Goal: Transaction & Acquisition: Purchase product/service

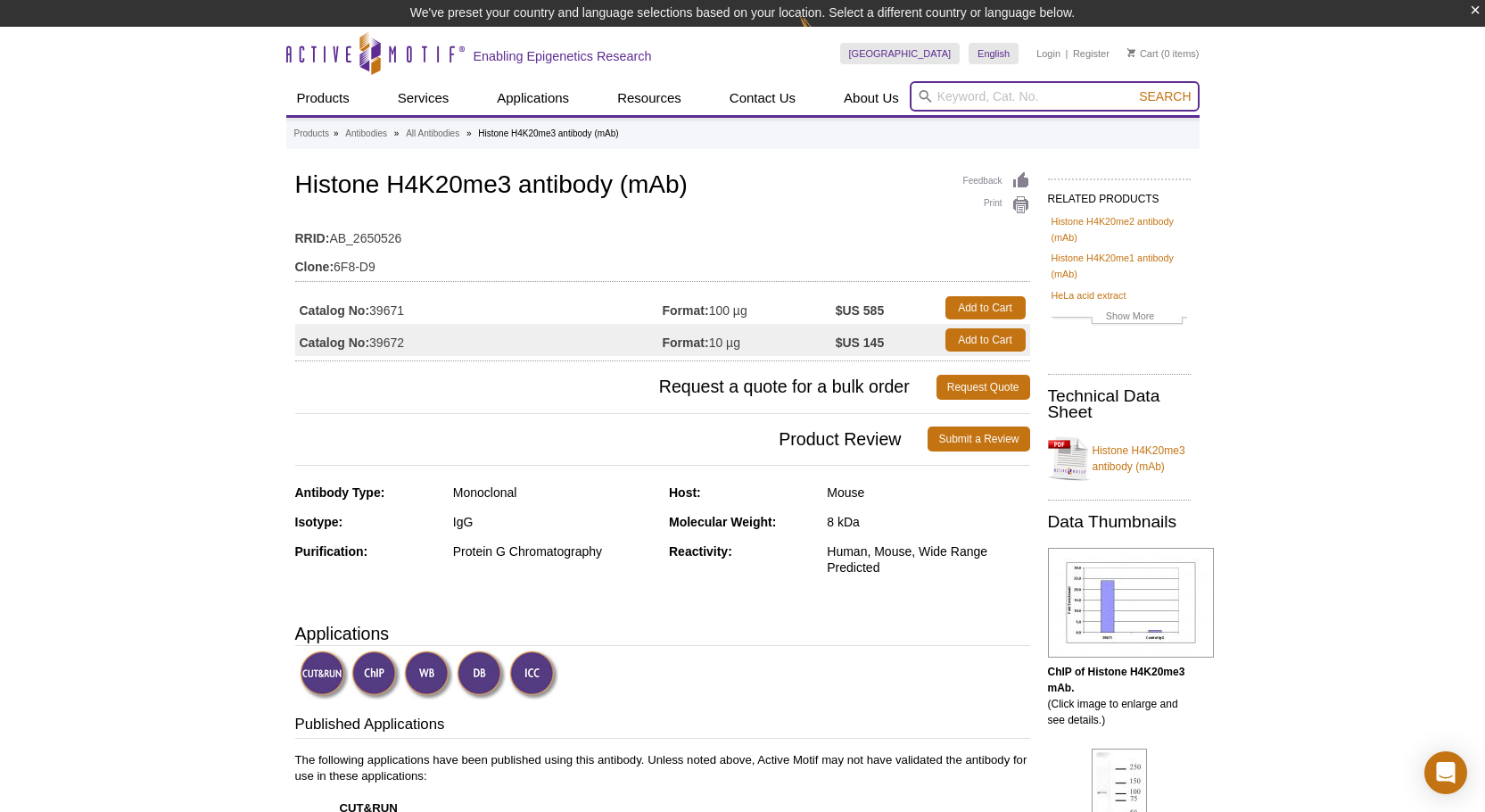
click at [996, 93] on input "search" at bounding box center [1054, 96] width 290 height 30
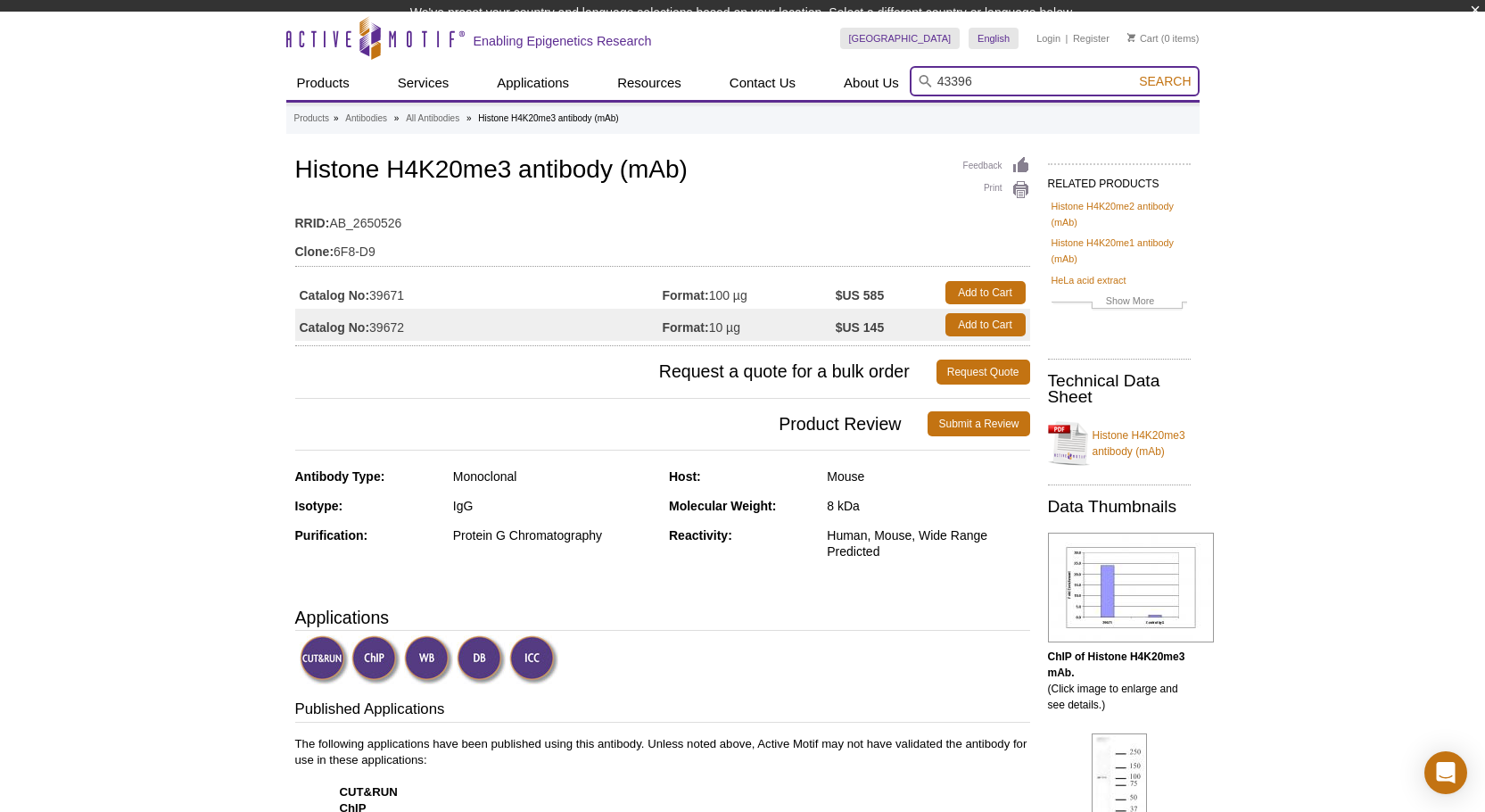
type input "43396"
click at [1134, 73] on button "Search" at bounding box center [1165, 81] width 63 height 16
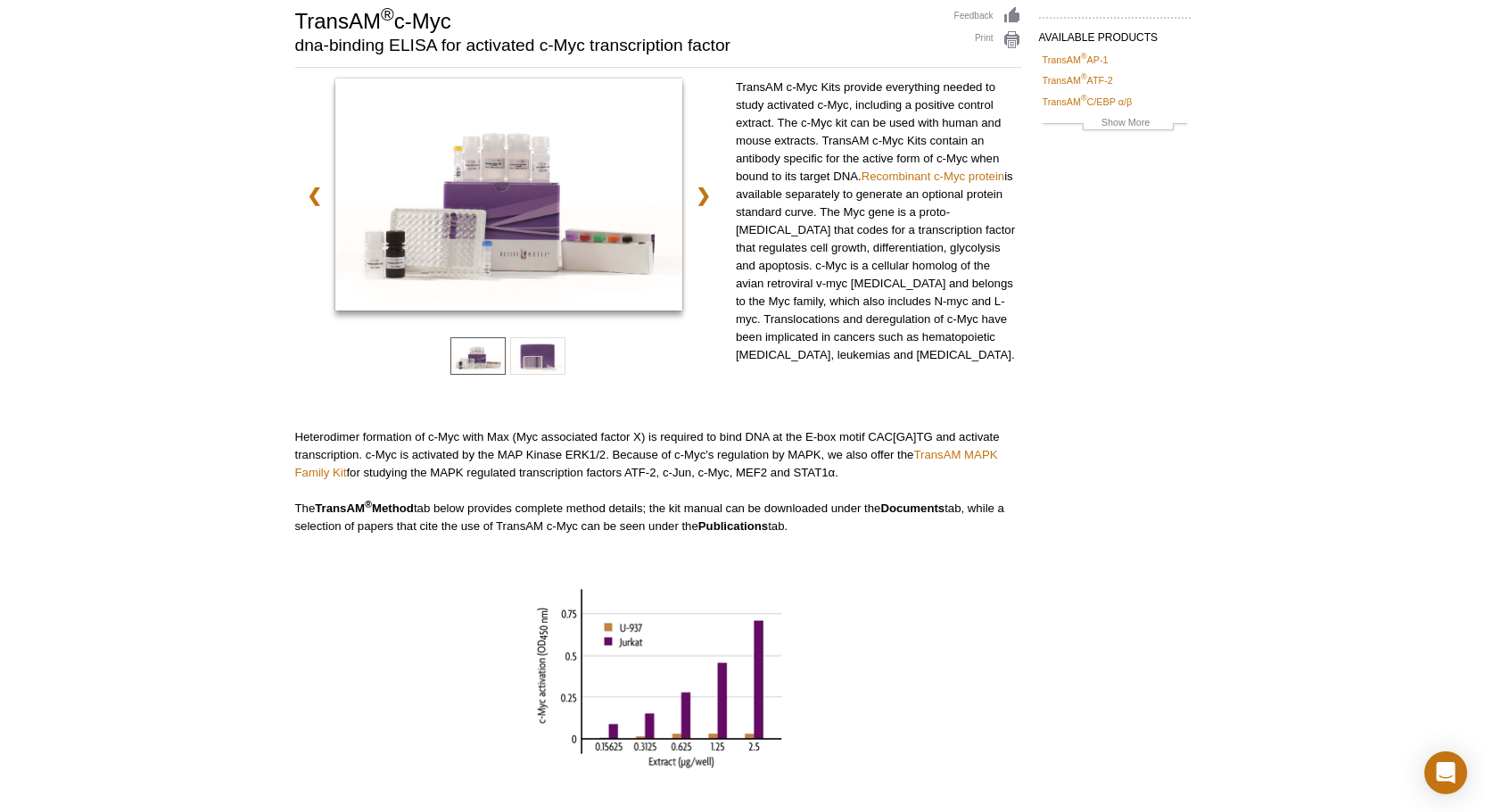
scroll to position [446, 0]
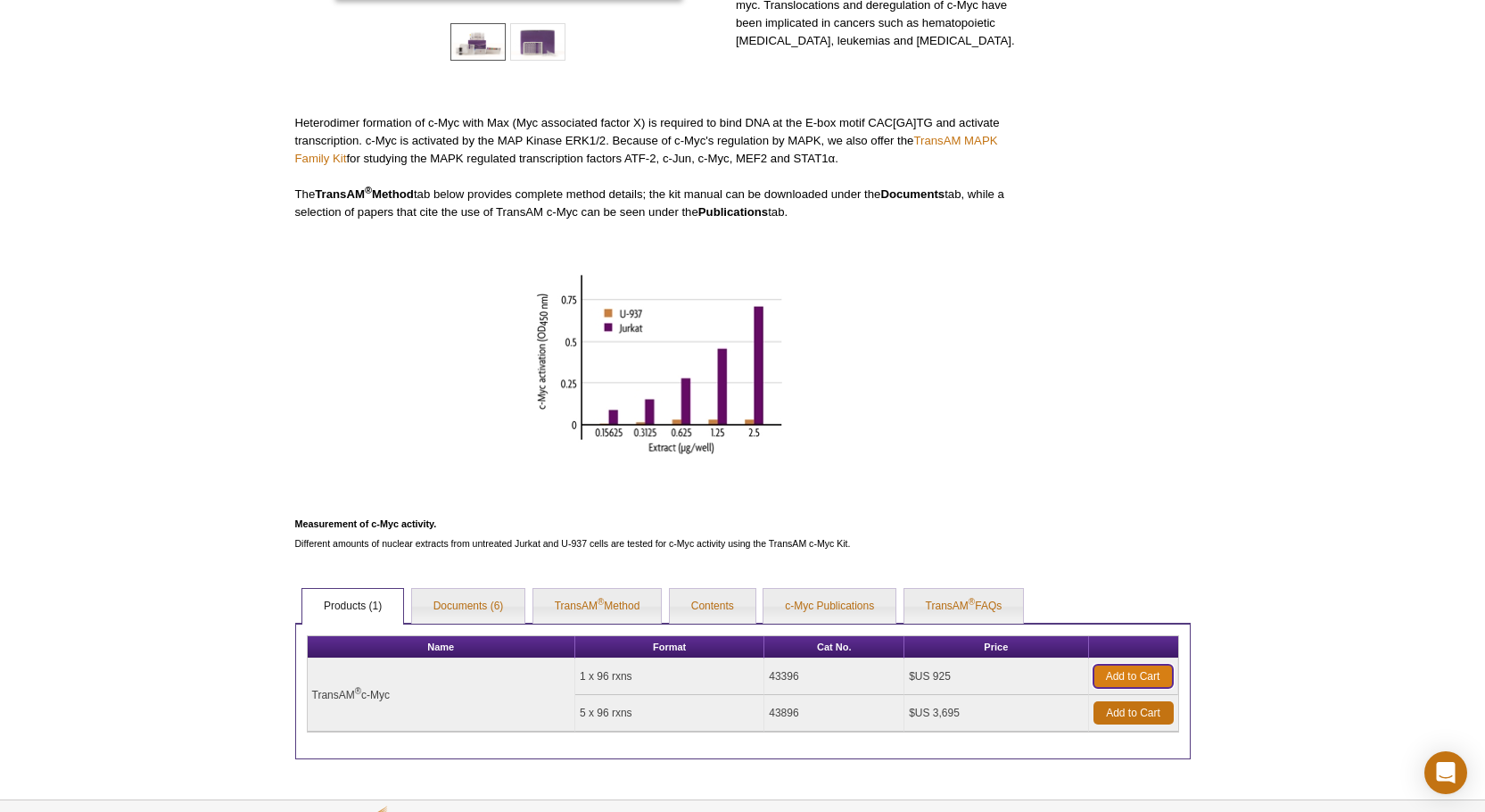
click at [1114, 673] on link "Add to Cart" at bounding box center [1133, 675] width 79 height 23
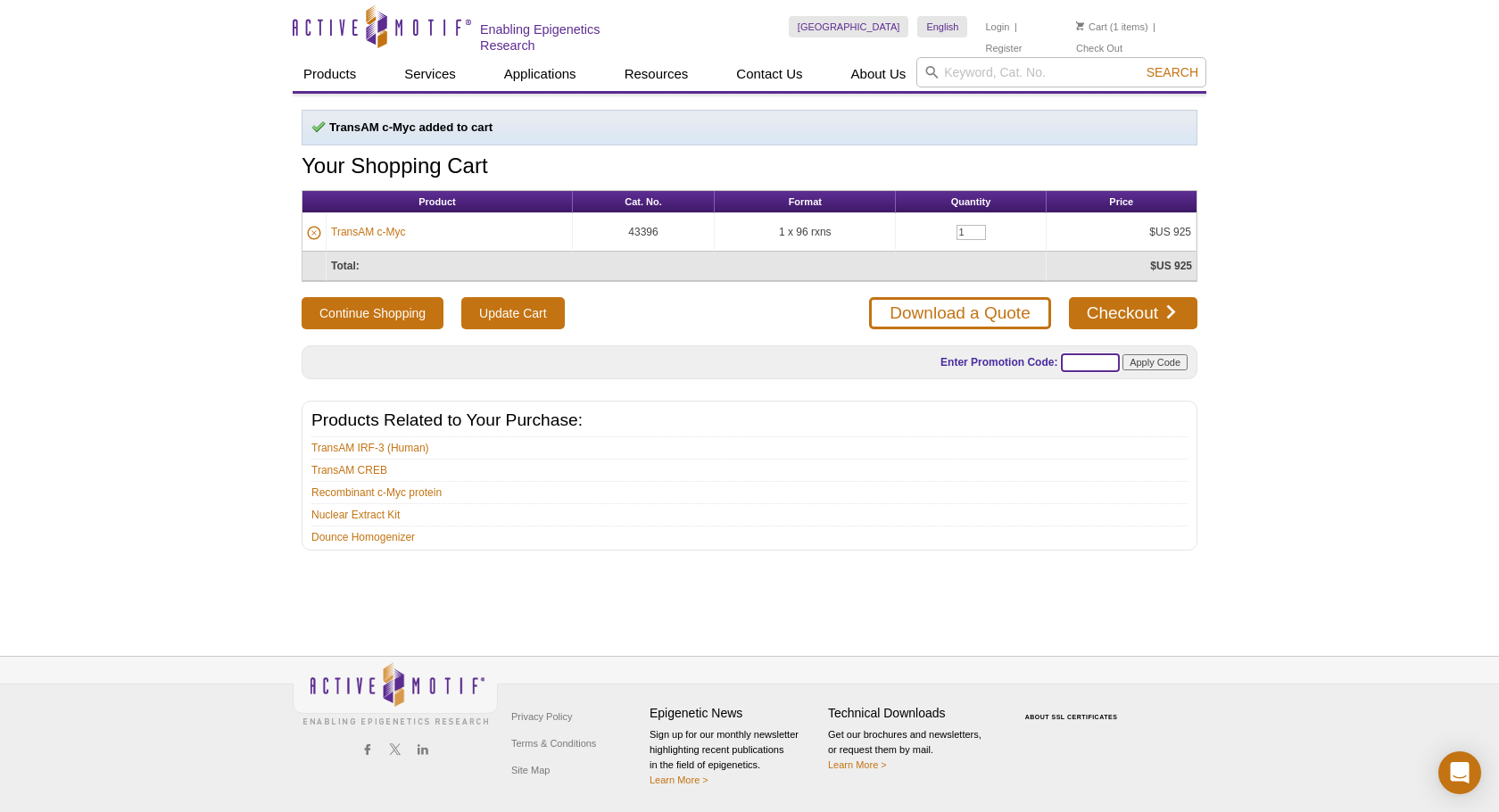
click at [1089, 363] on input "text" at bounding box center [1090, 362] width 59 height 19
type input "TRANSAM25"
click at [1158, 361] on input "Apply Code" at bounding box center [1155, 362] width 66 height 16
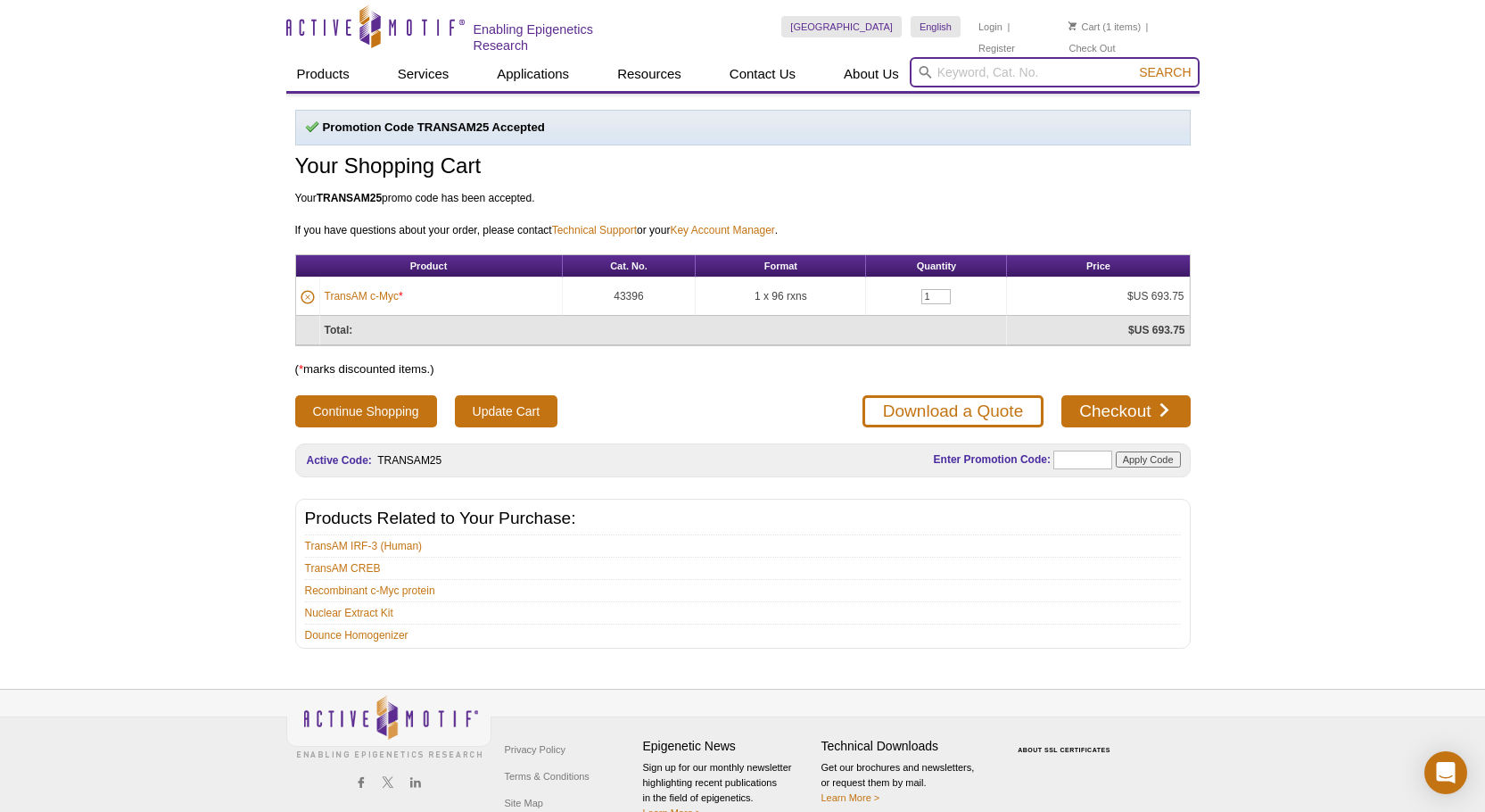
click at [970, 66] on input "search" at bounding box center [1054, 72] width 290 height 30
click at [969, 99] on li "36110 – Jurkat nuclear extract (1 day growth)" at bounding box center [1032, 97] width 242 height 25
type input "36110 – Jurkat nuclear extract (1 day growth)"
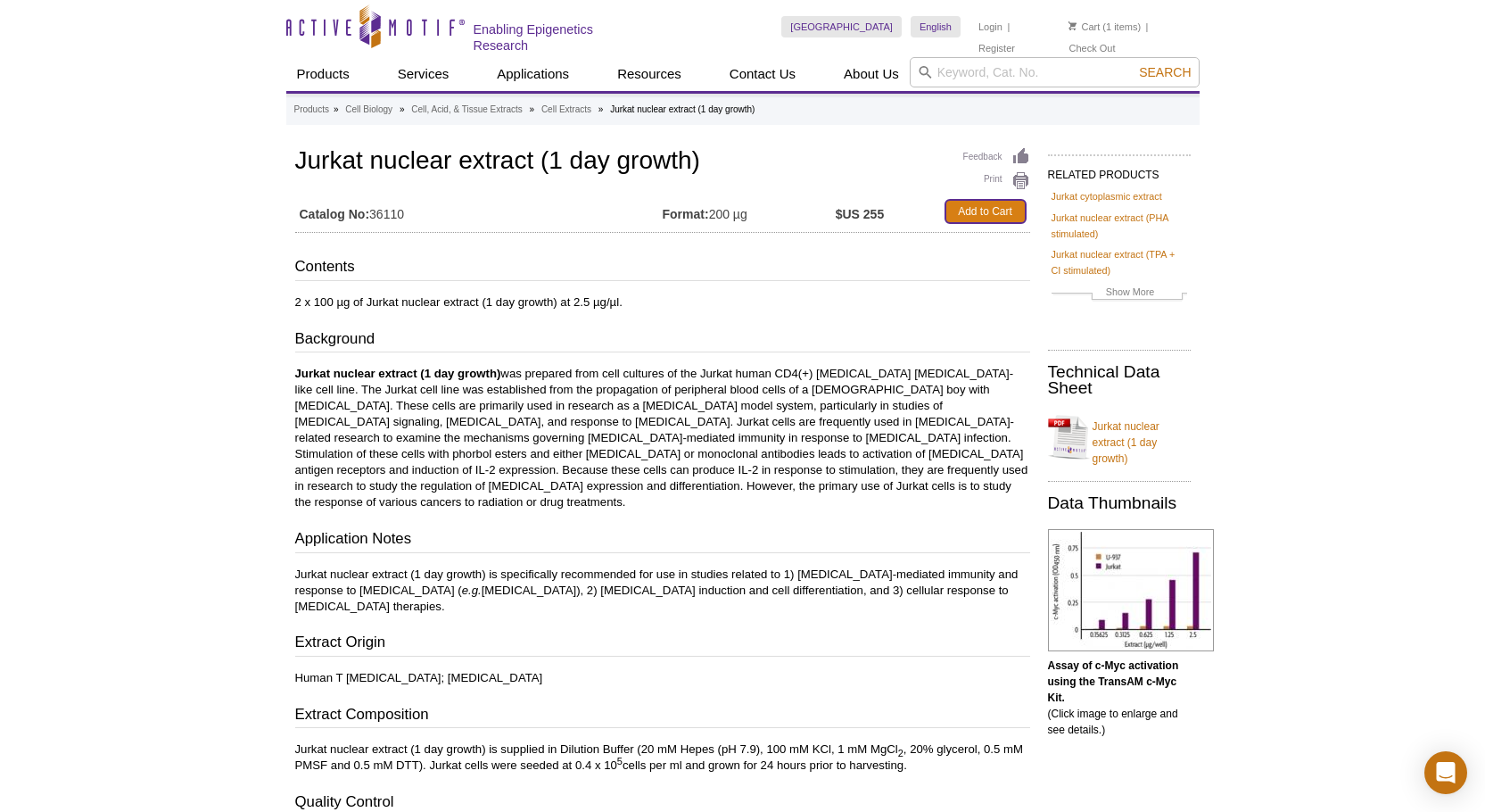
click at [970, 210] on link "Add to Cart" at bounding box center [985, 210] width 80 height 23
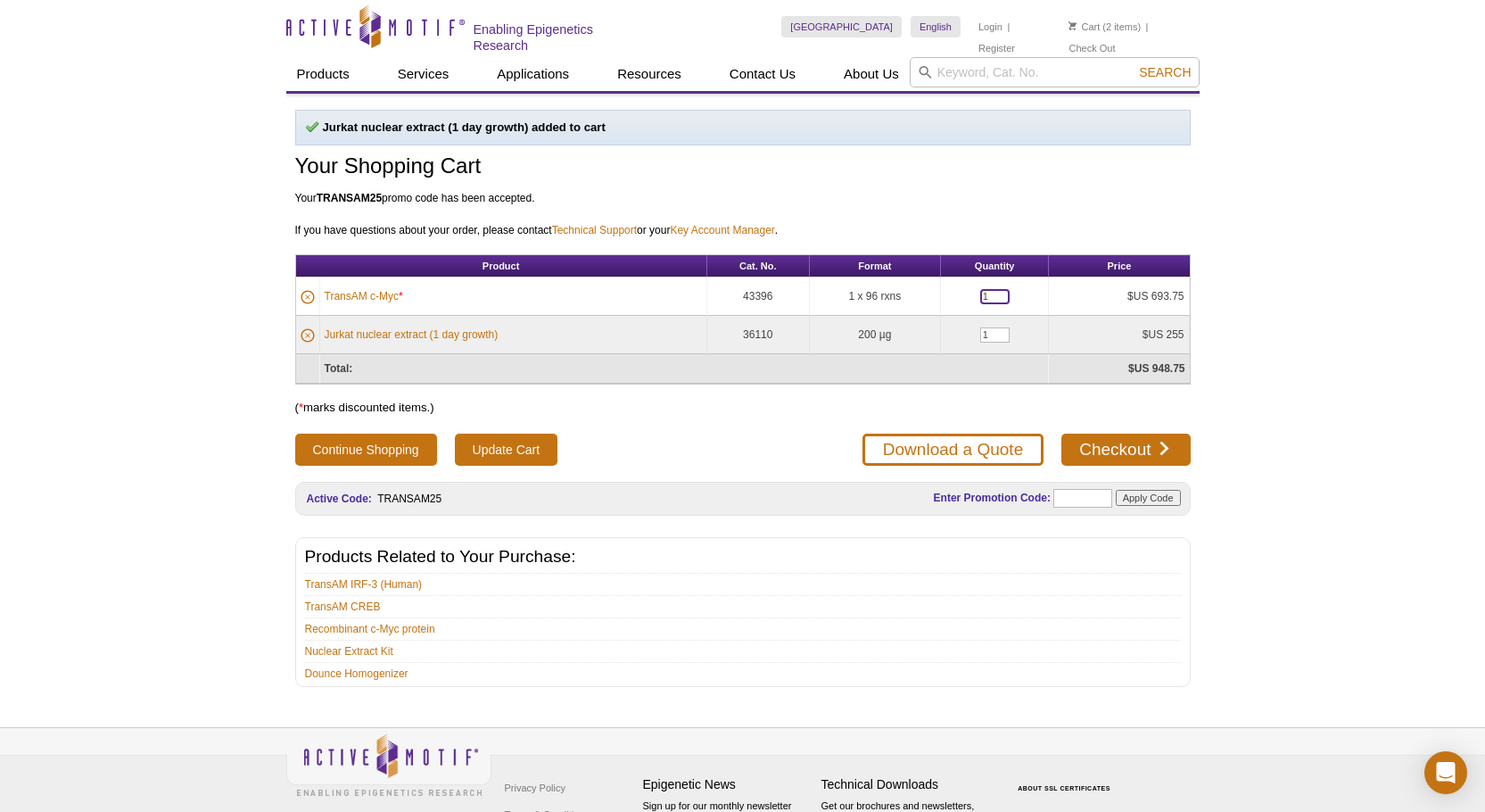
drag, startPoint x: 997, startPoint y: 296, endPoint x: 979, endPoint y: 295, distance: 18.0
click at [981, 295] on input "1" at bounding box center [995, 296] width 29 height 15
type input "2"
drag, startPoint x: 984, startPoint y: 333, endPoint x: 945, endPoint y: 314, distance: 43.4
click at [970, 336] on td "1" at bounding box center [996, 335] width 109 height 38
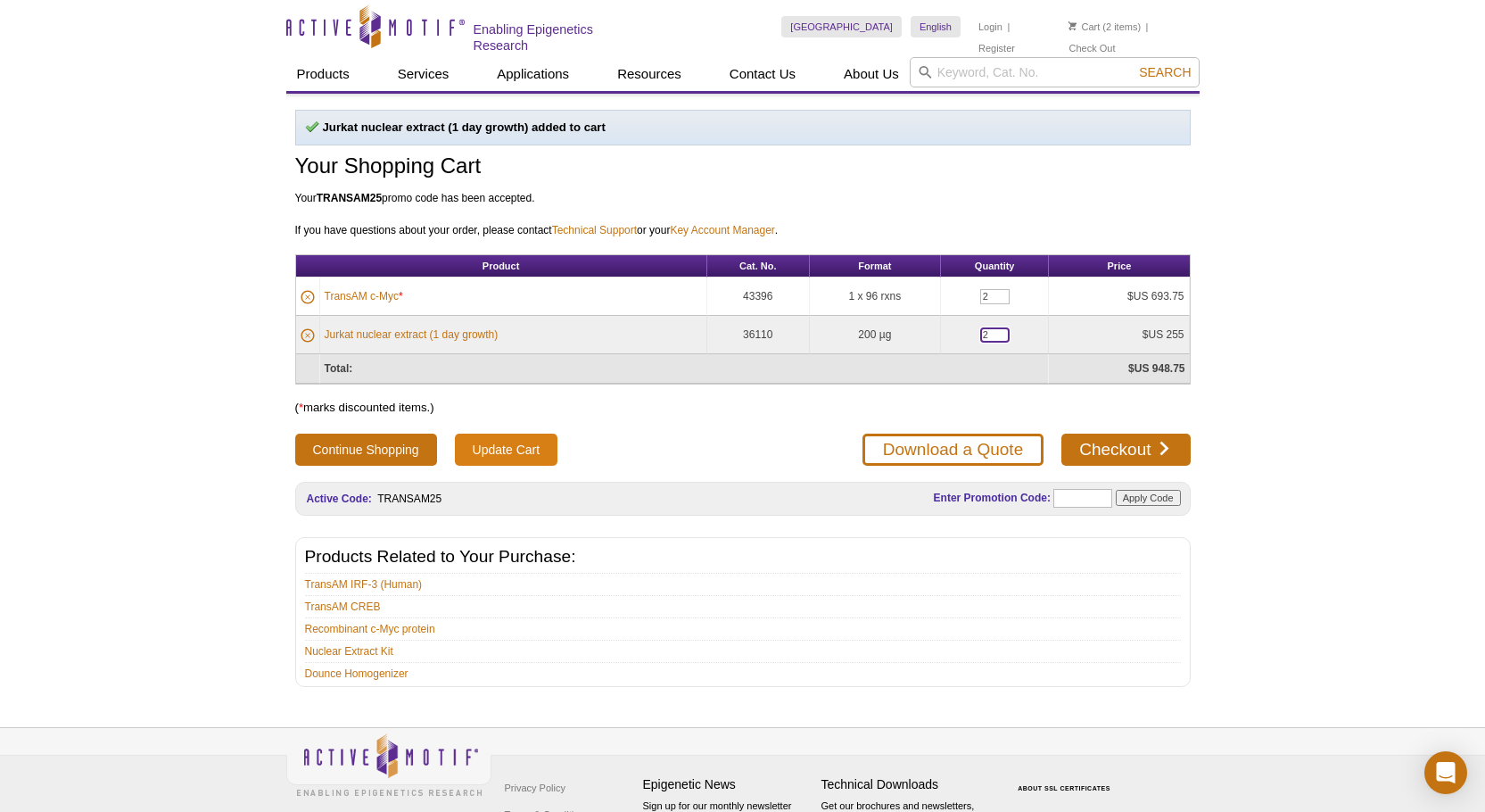
type input "2"
click at [499, 452] on input "Update Cart" at bounding box center [506, 449] width 103 height 32
click at [360, 652] on link "Nuclear Extract Kit" at bounding box center [349, 651] width 88 height 16
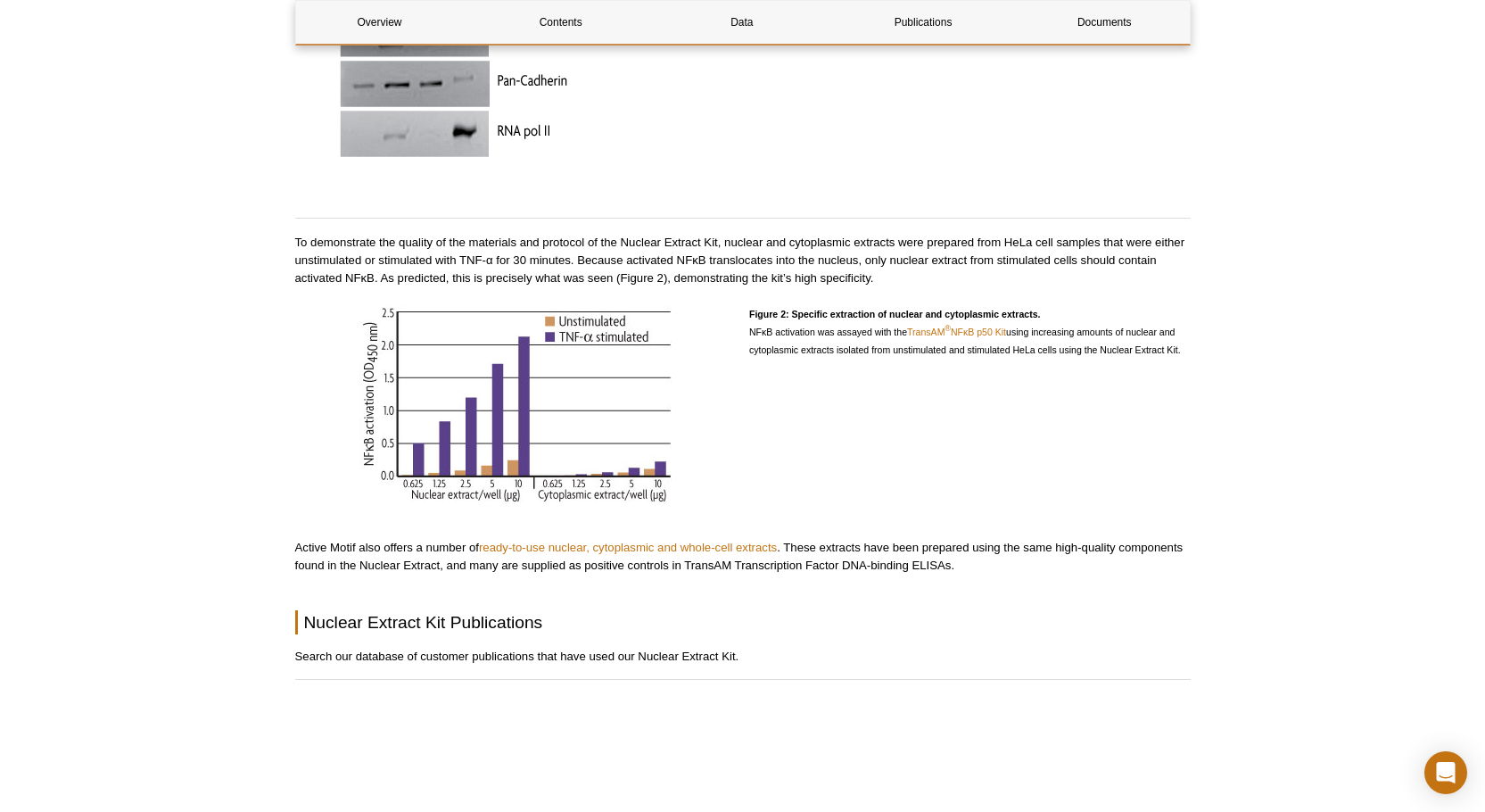
scroll to position [981, 0]
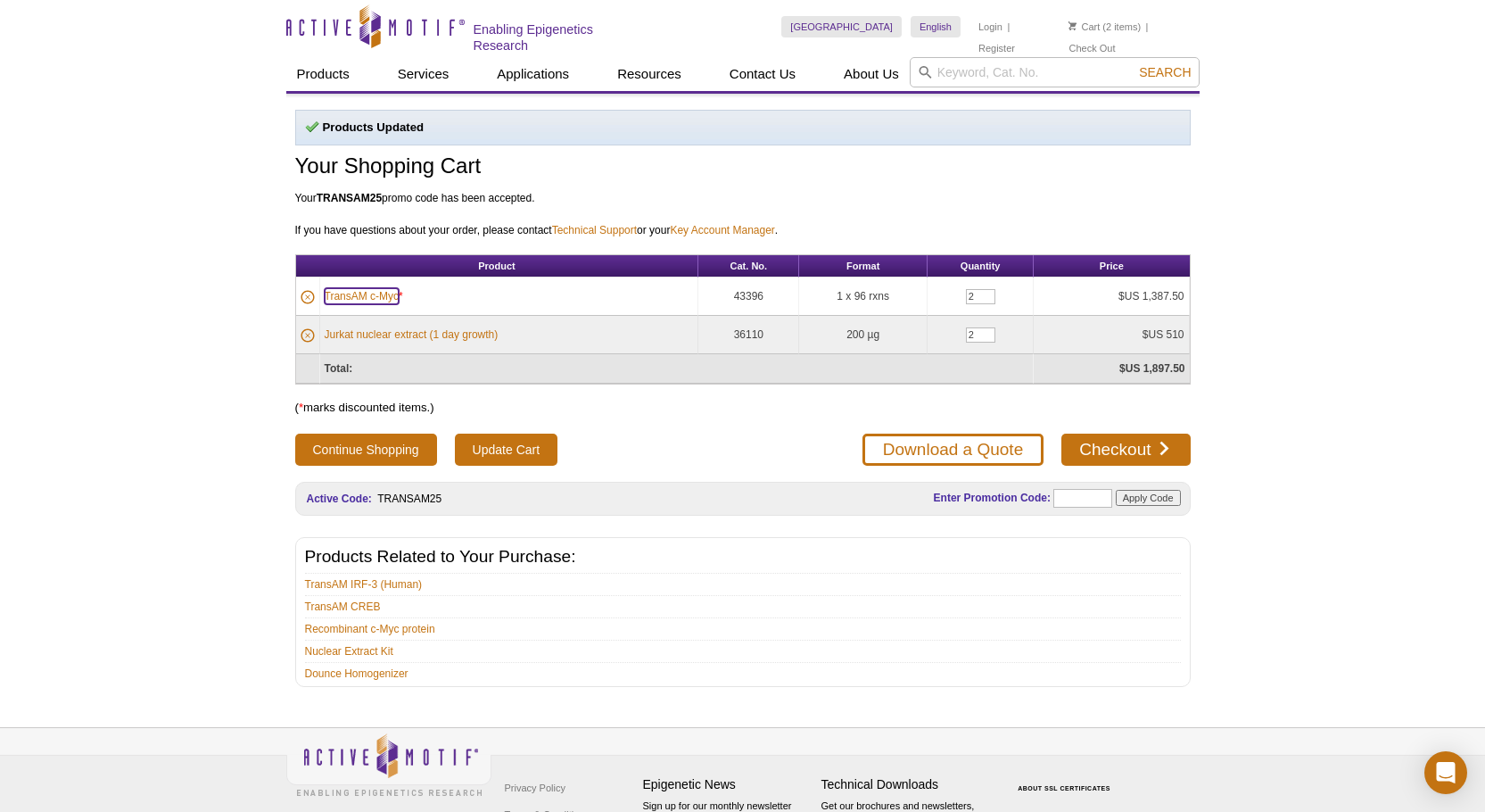
click at [369, 292] on link "TransAM c-Myc" at bounding box center [362, 296] width 75 height 16
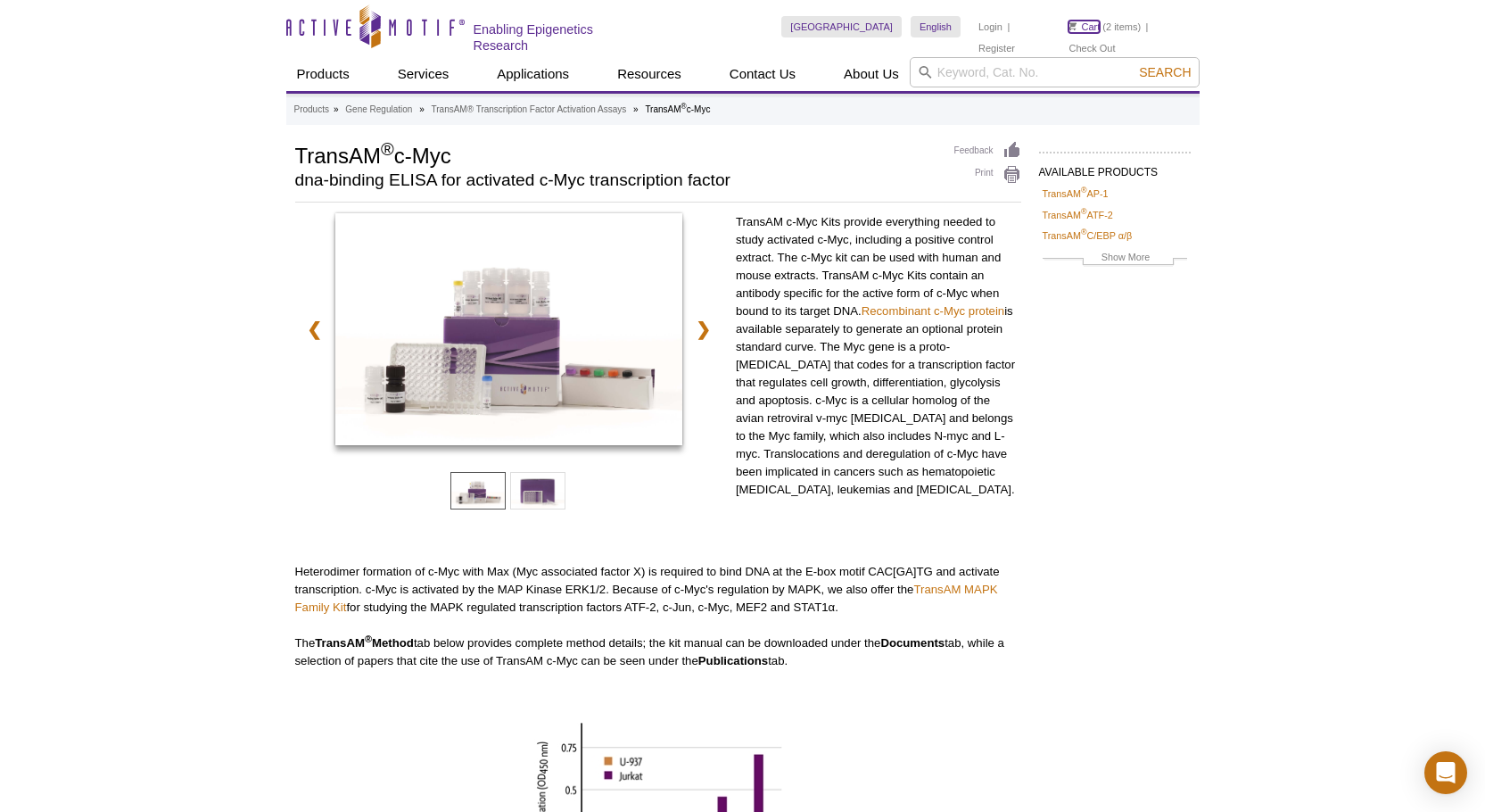
click at [1093, 24] on link "Cart" at bounding box center [1084, 27] width 31 height 13
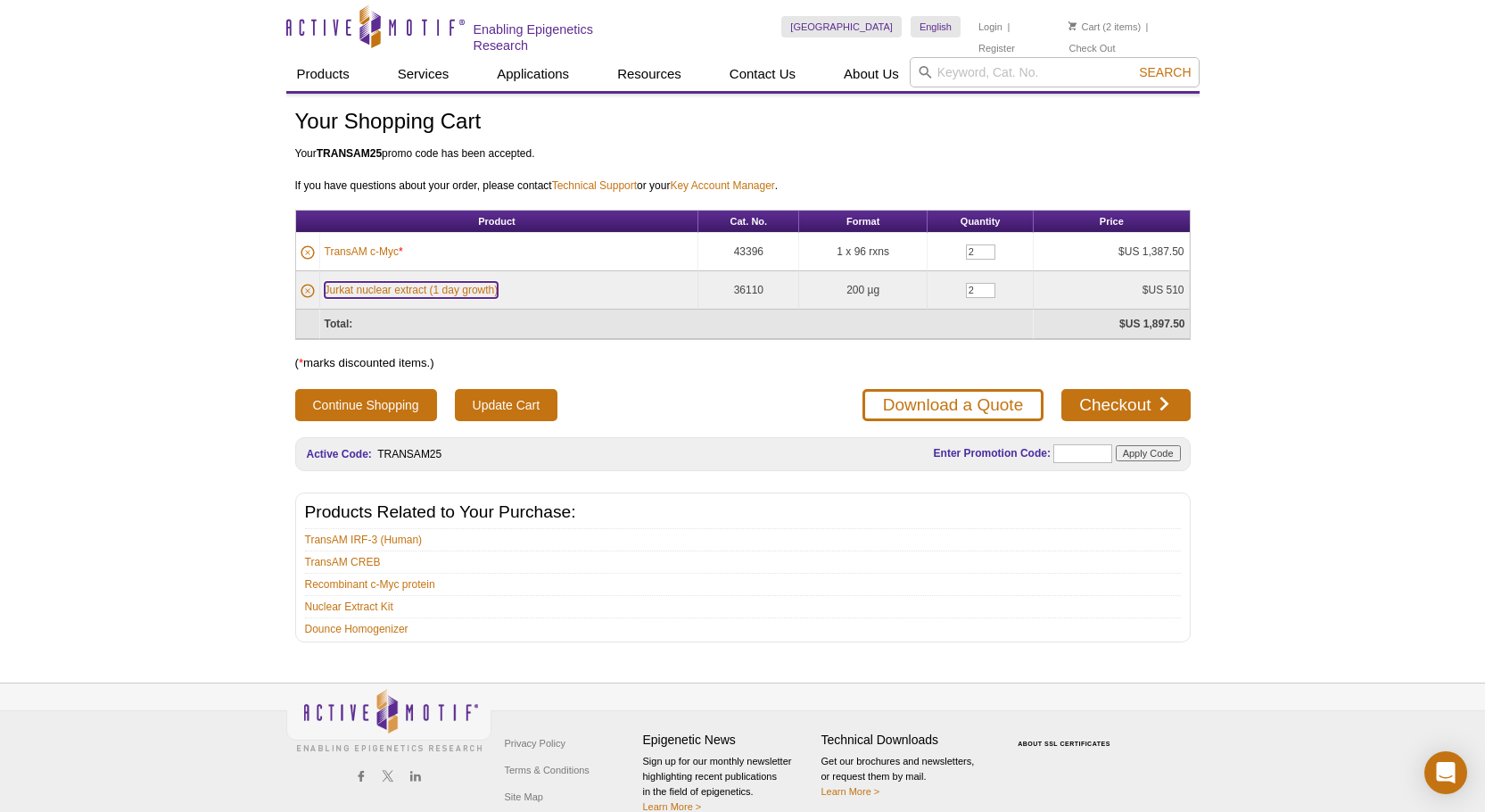
click at [383, 286] on link "Jurkat nuclear extract (1 day growth)" at bounding box center [412, 290] width 174 height 16
